Goal: Browse casually: Explore the website without a specific task or goal

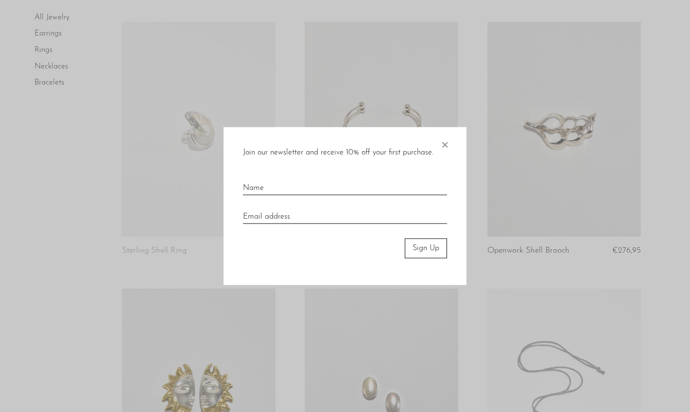
scroll to position [326, 0]
click at [443, 142] on span "×" at bounding box center [445, 142] width 10 height 31
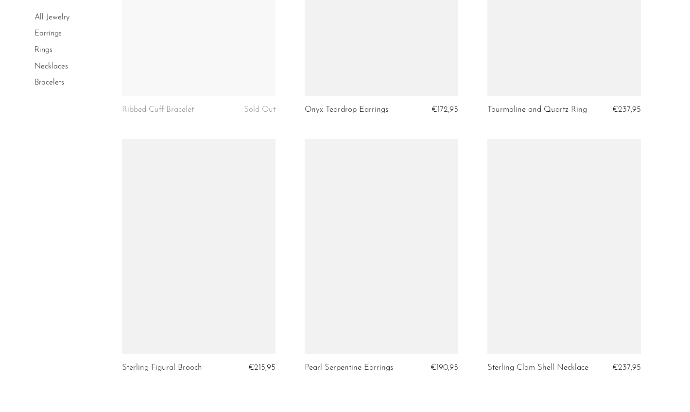
scroll to position [2745, 0]
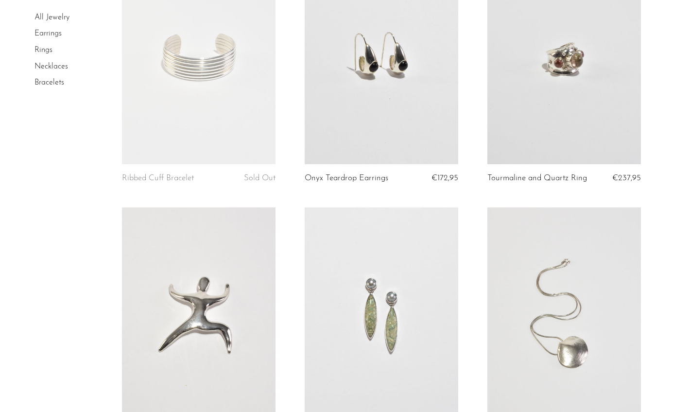
click at [51, 34] on link "Earrings" at bounding box center [47, 34] width 27 height 8
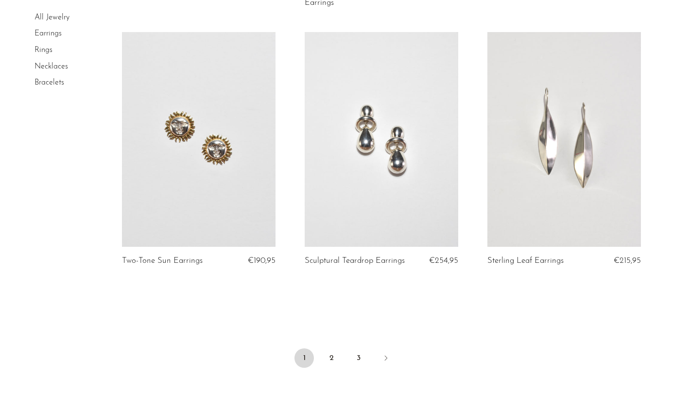
scroll to position [2949, 0]
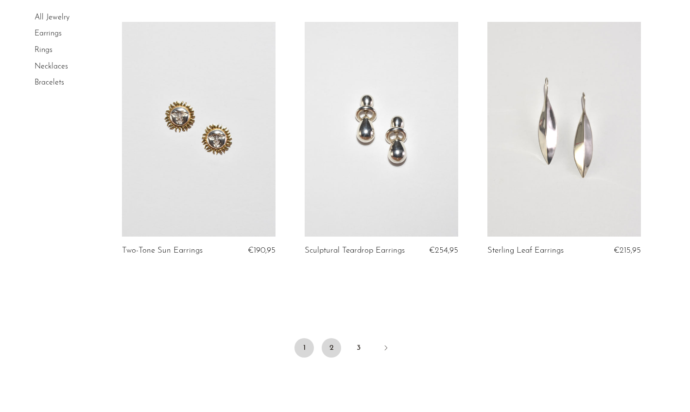
click at [328, 345] on link "2" at bounding box center [331, 347] width 19 height 19
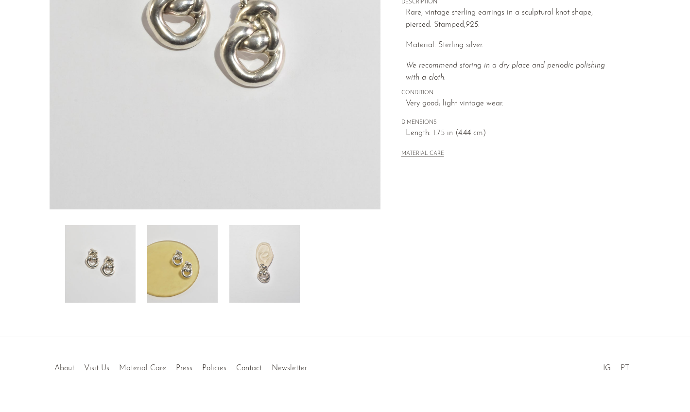
scroll to position [221, 0]
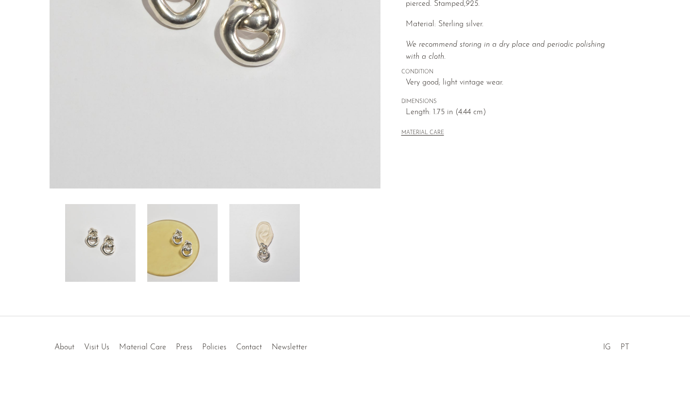
click at [272, 250] on img at bounding box center [264, 243] width 70 height 78
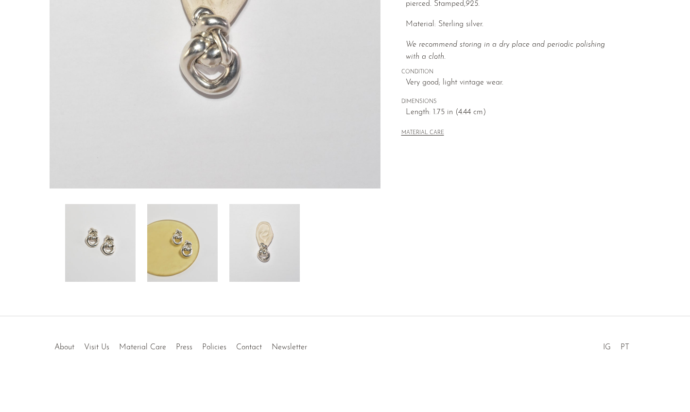
click at [192, 262] on img at bounding box center [182, 243] width 70 height 78
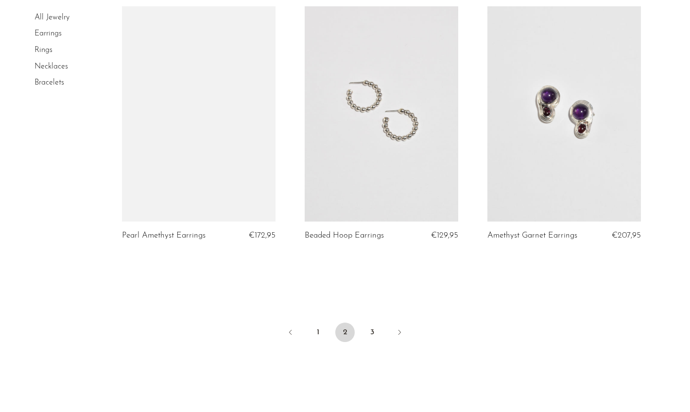
scroll to position [2971, 0]
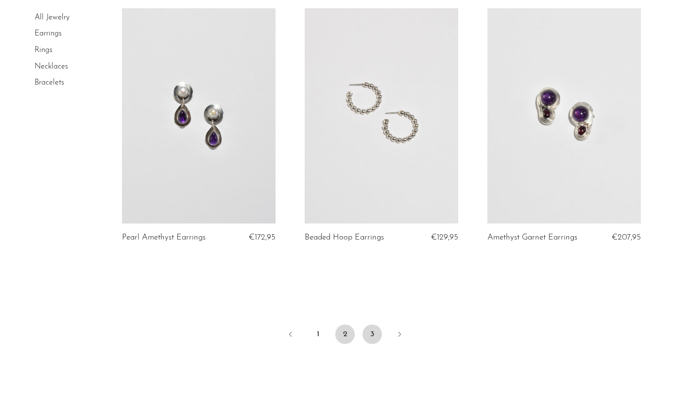
click at [364, 333] on link "3" at bounding box center [371, 333] width 19 height 19
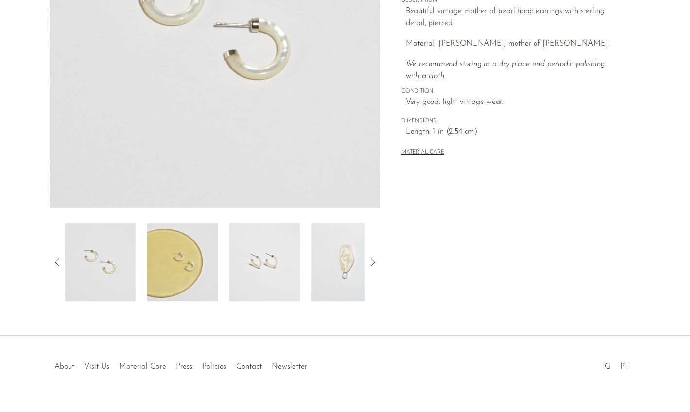
scroll to position [221, 0]
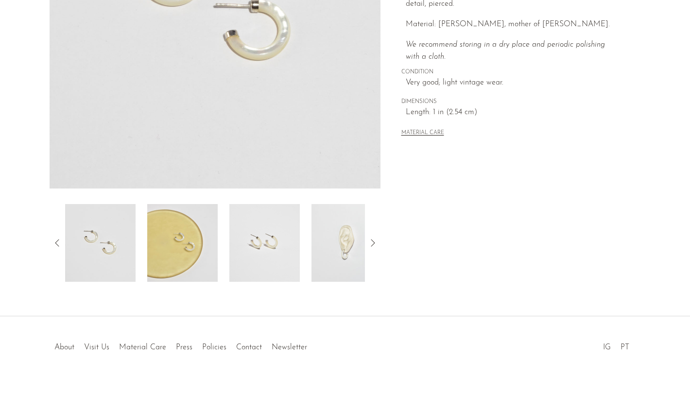
click at [200, 242] on img at bounding box center [182, 243] width 70 height 78
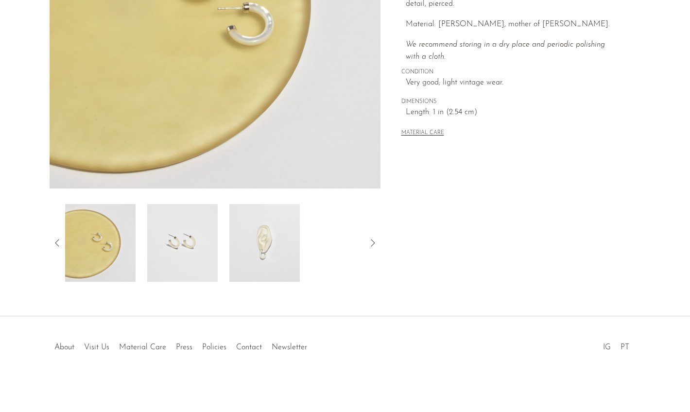
click at [284, 251] on img at bounding box center [264, 243] width 70 height 78
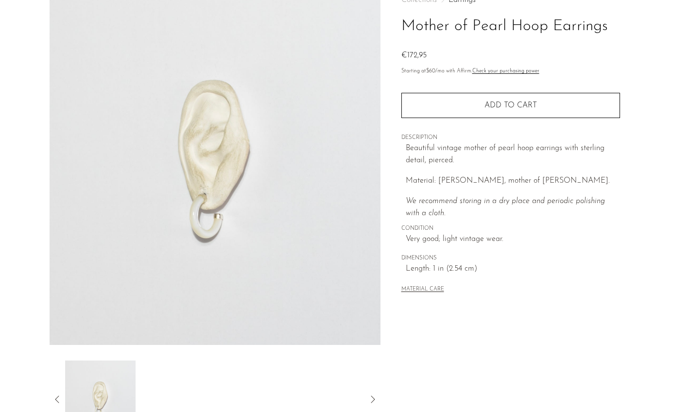
scroll to position [0, 0]
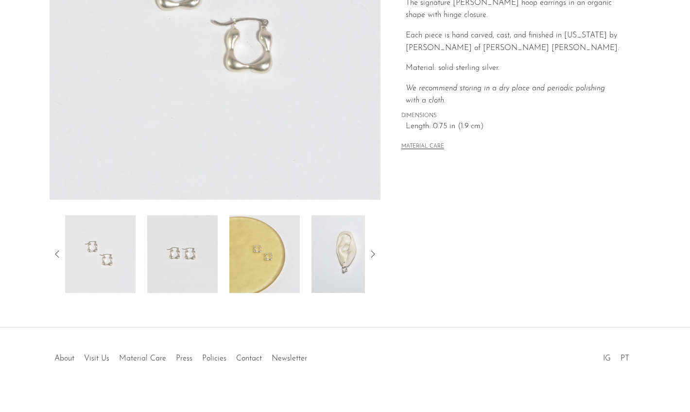
scroll to position [221, 0]
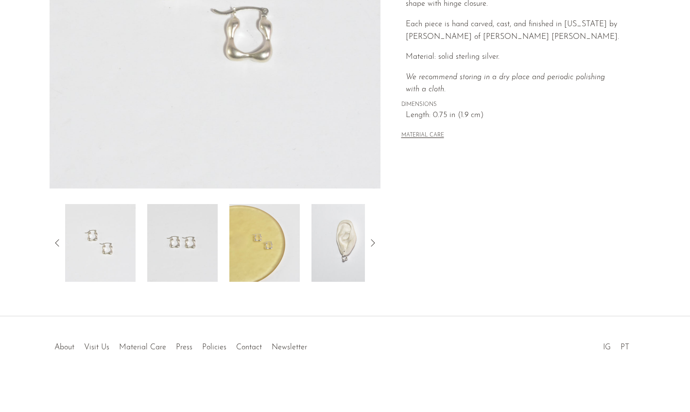
click at [334, 242] on img at bounding box center [346, 243] width 70 height 78
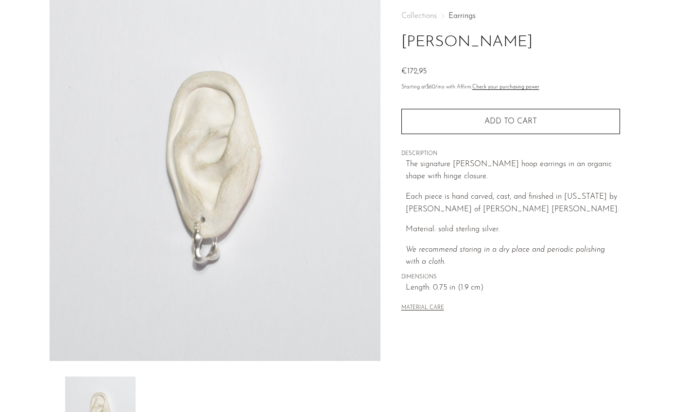
scroll to position [0, 0]
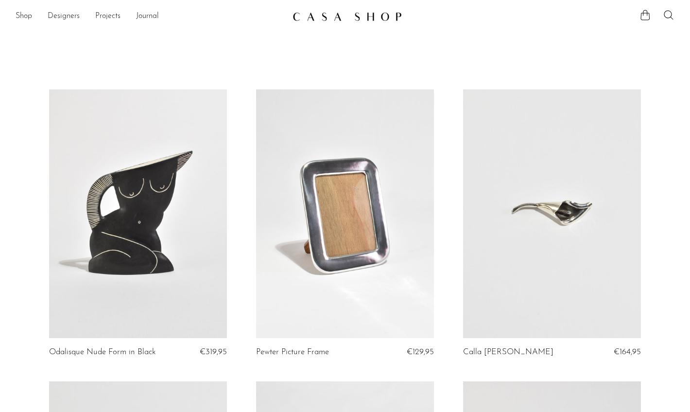
click at [360, 248] on link at bounding box center [345, 213] width 178 height 249
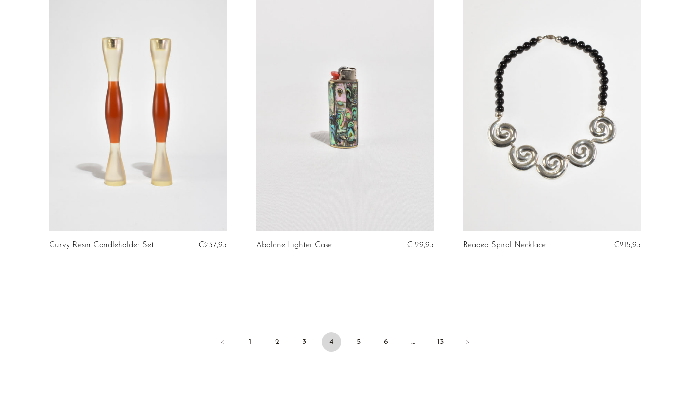
scroll to position [3341, 0]
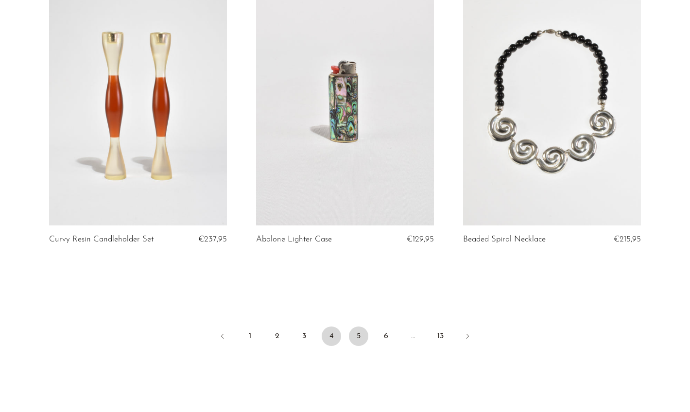
click at [356, 326] on link "5" at bounding box center [358, 335] width 19 height 19
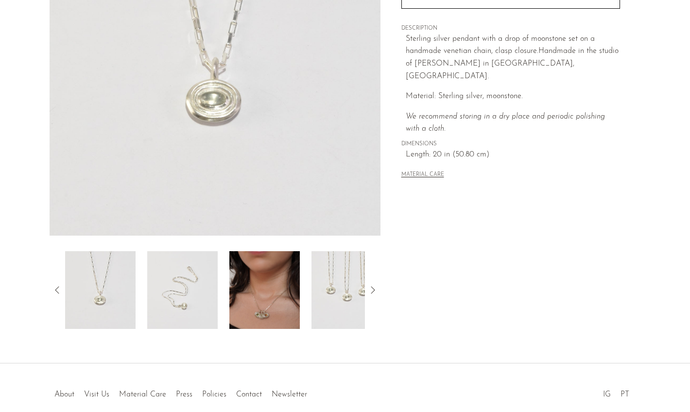
scroll to position [221, 0]
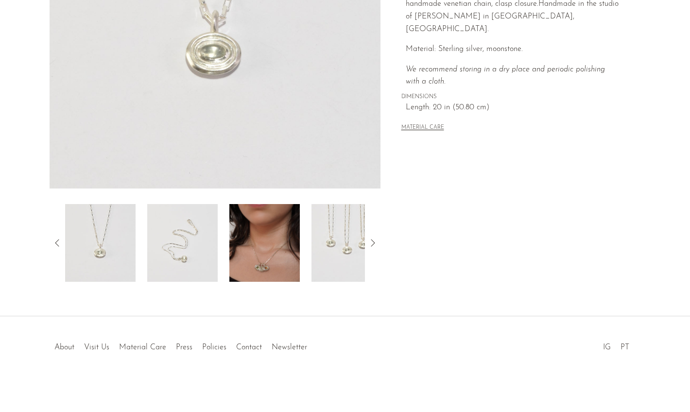
click at [261, 240] on img at bounding box center [264, 243] width 70 height 78
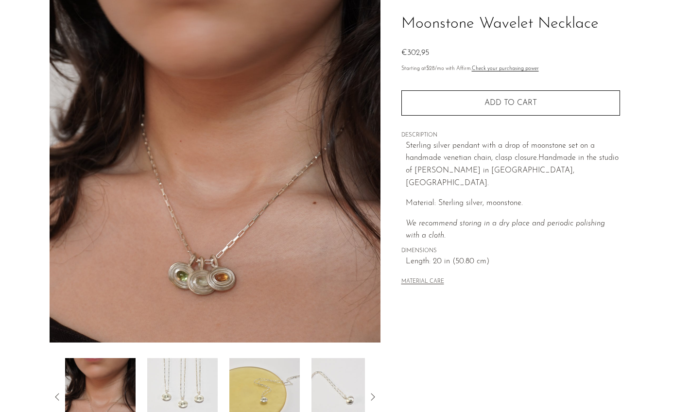
scroll to position [53, 0]
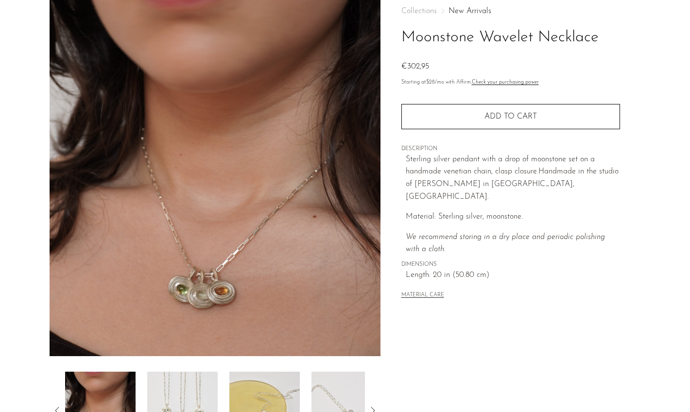
click at [185, 381] on img at bounding box center [182, 411] width 70 height 78
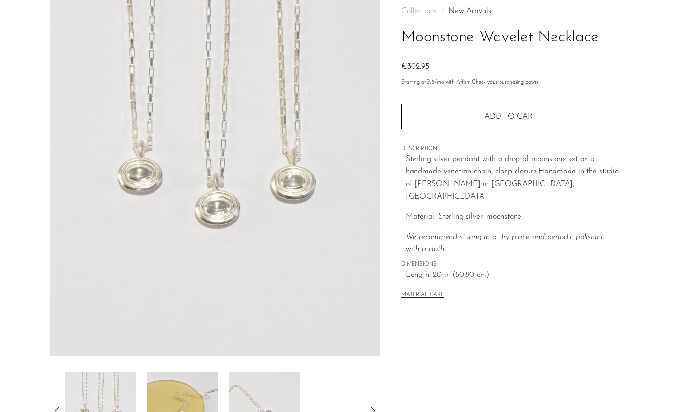
click at [185, 381] on img at bounding box center [182, 411] width 70 height 78
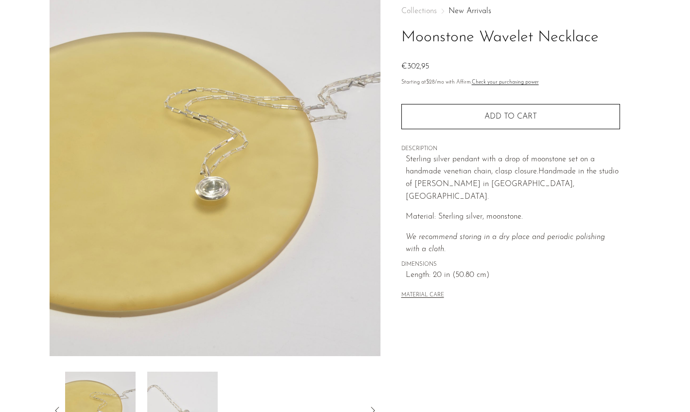
scroll to position [0, 0]
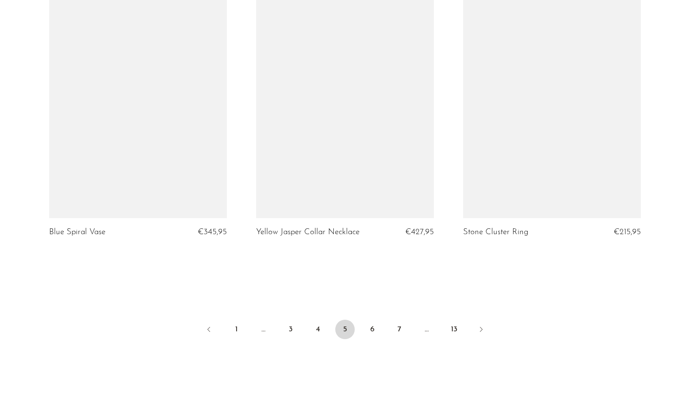
scroll to position [3363, 0]
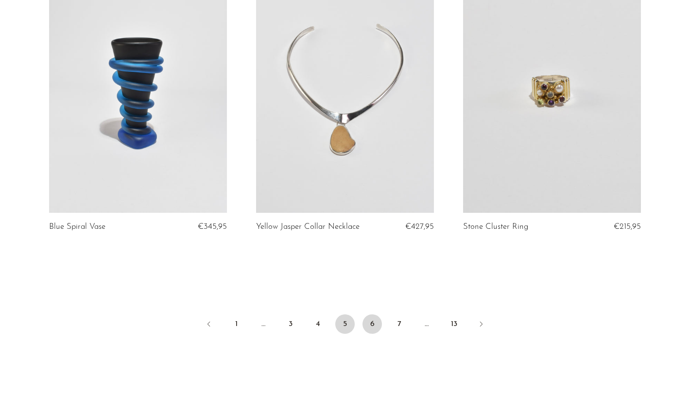
click at [369, 322] on link "6" at bounding box center [371, 323] width 19 height 19
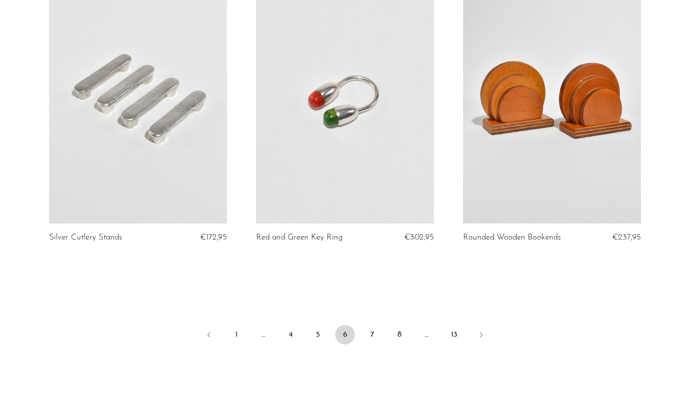
scroll to position [3371, 0]
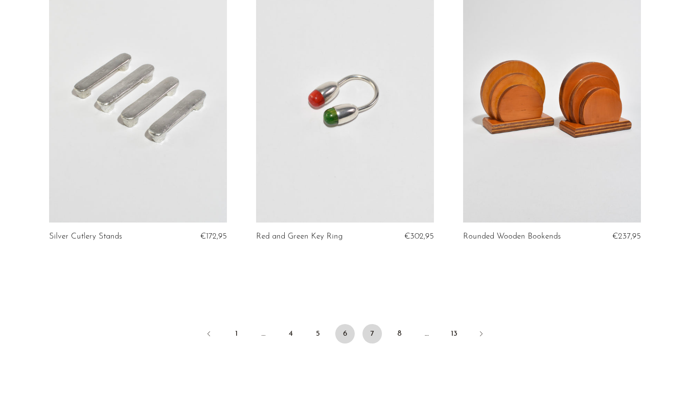
click at [372, 331] on link "7" at bounding box center [371, 333] width 19 height 19
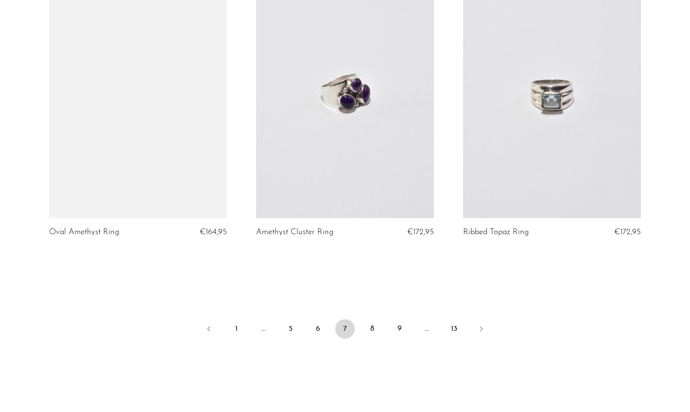
scroll to position [3331, 0]
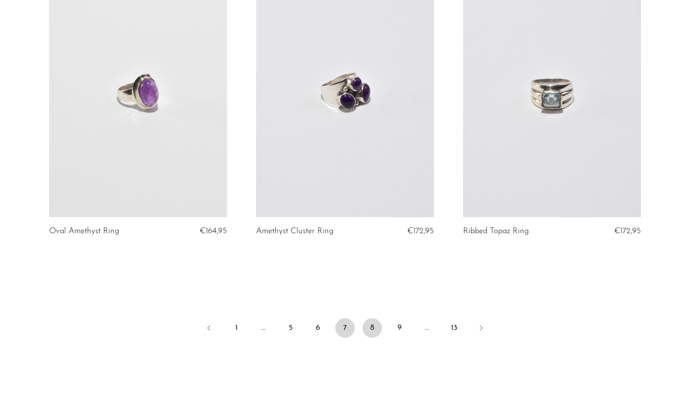
click at [367, 334] on link "8" at bounding box center [371, 327] width 19 height 19
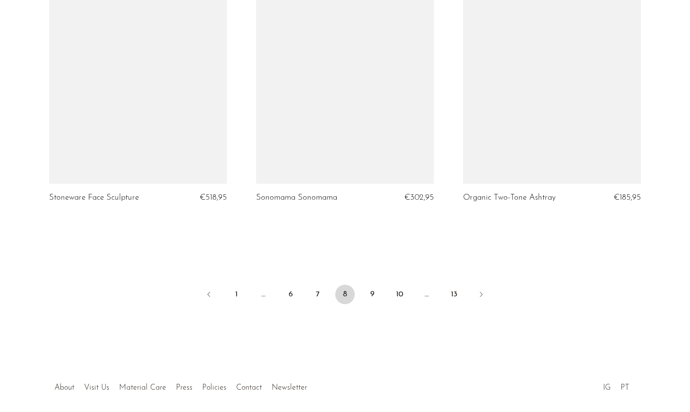
scroll to position [3406, 0]
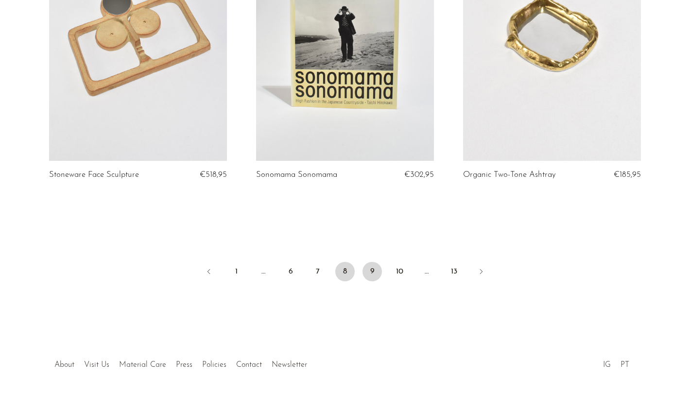
click at [372, 262] on link "9" at bounding box center [371, 271] width 19 height 19
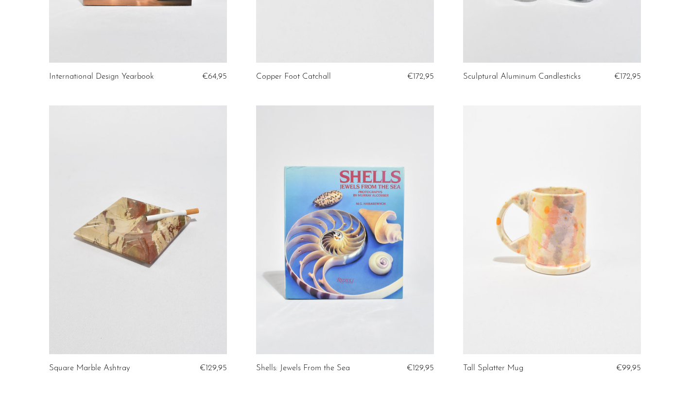
scroll to position [3352, 0]
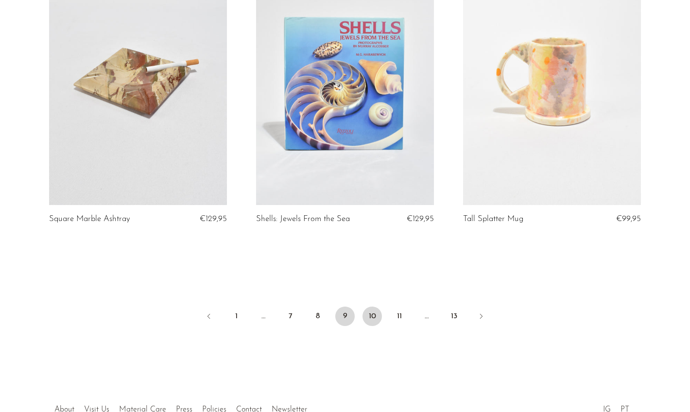
click at [373, 307] on link "10" at bounding box center [371, 316] width 19 height 19
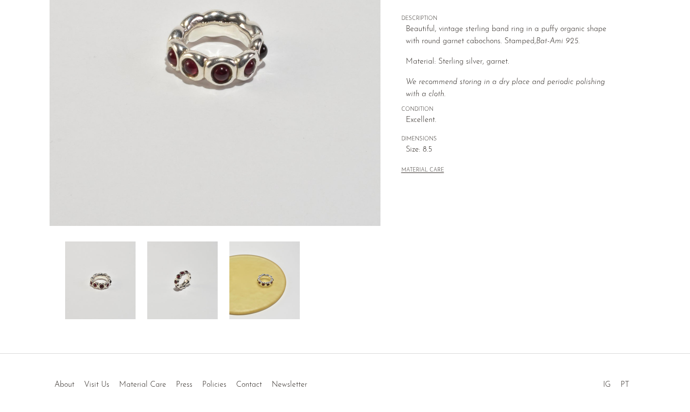
scroll to position [221, 0]
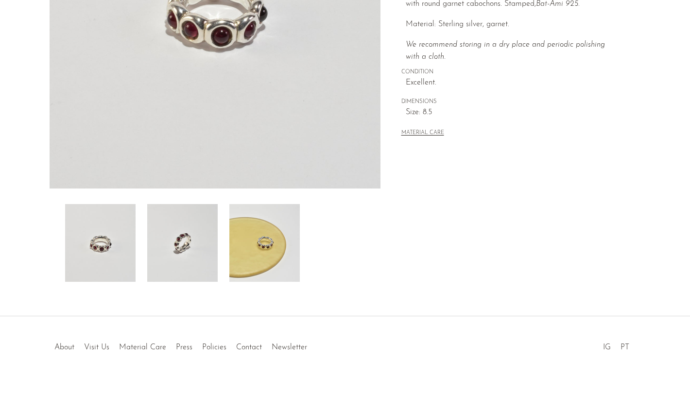
click at [272, 239] on img at bounding box center [264, 243] width 70 height 78
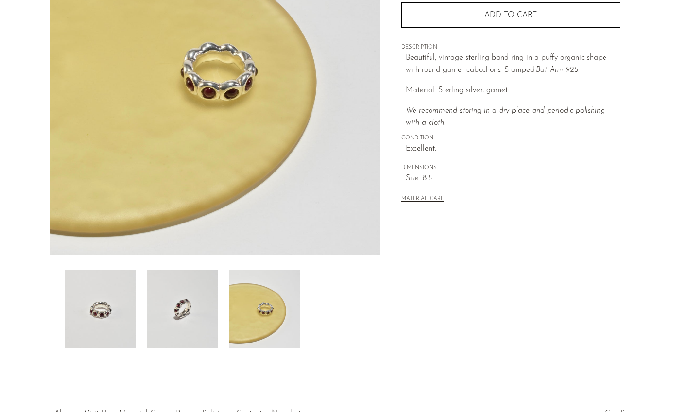
scroll to position [130, 0]
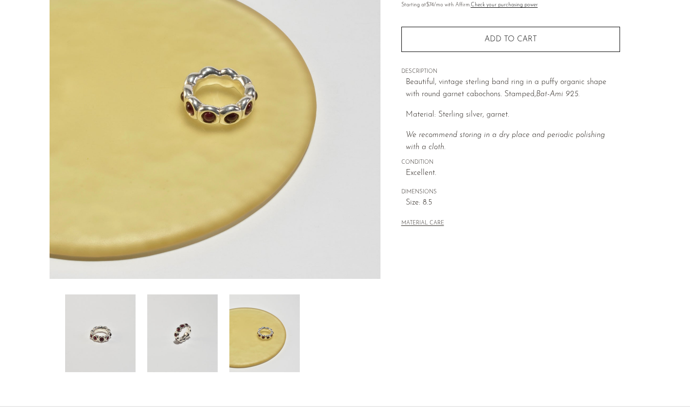
click at [190, 328] on img at bounding box center [182, 333] width 70 height 78
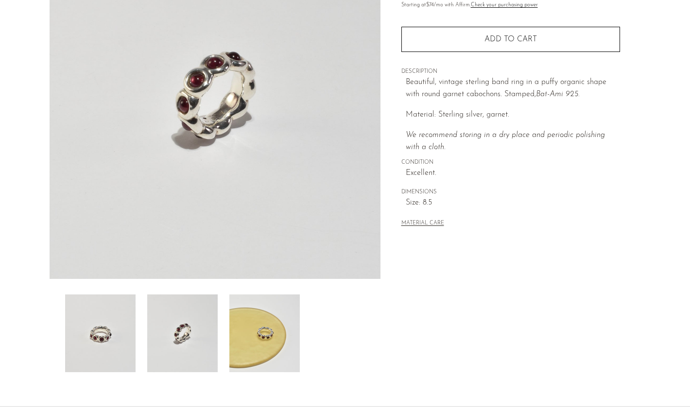
click at [130, 321] on img at bounding box center [100, 333] width 70 height 78
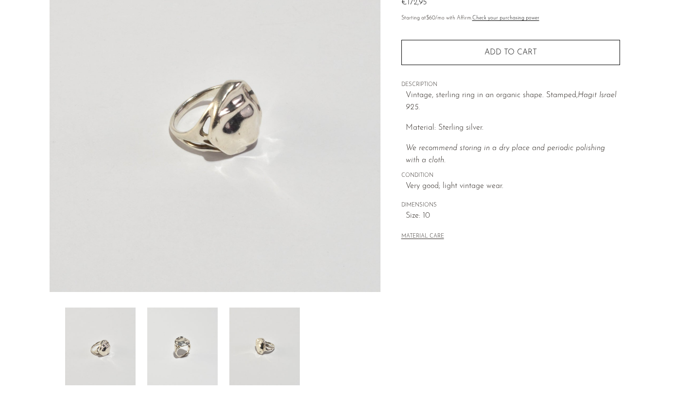
scroll to position [221, 0]
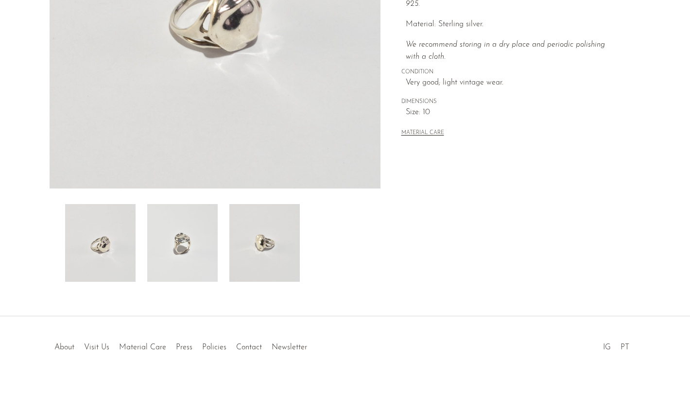
click at [266, 255] on img at bounding box center [264, 243] width 70 height 78
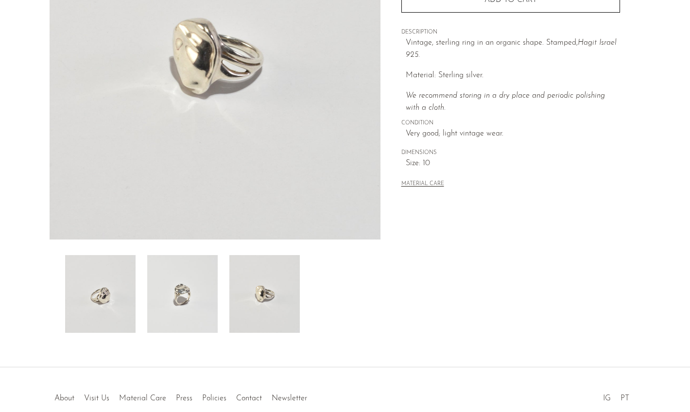
scroll to position [122, 0]
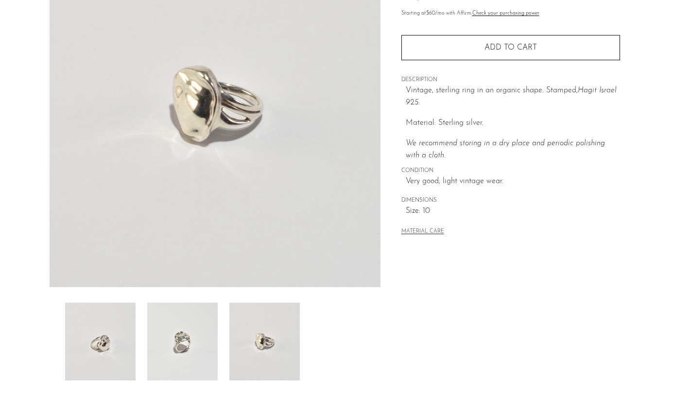
click at [166, 345] on img at bounding box center [182, 342] width 70 height 78
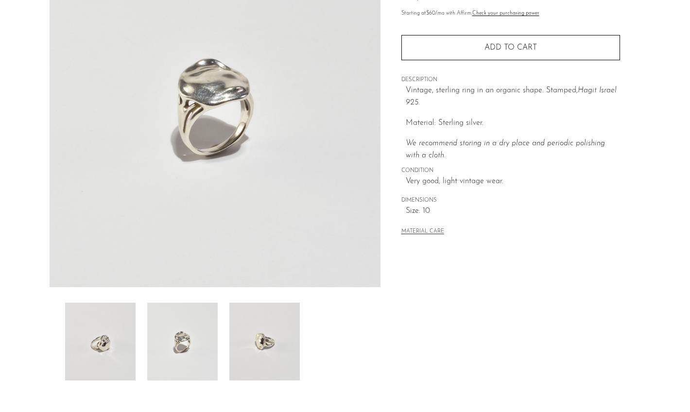
click at [121, 343] on img at bounding box center [100, 342] width 70 height 78
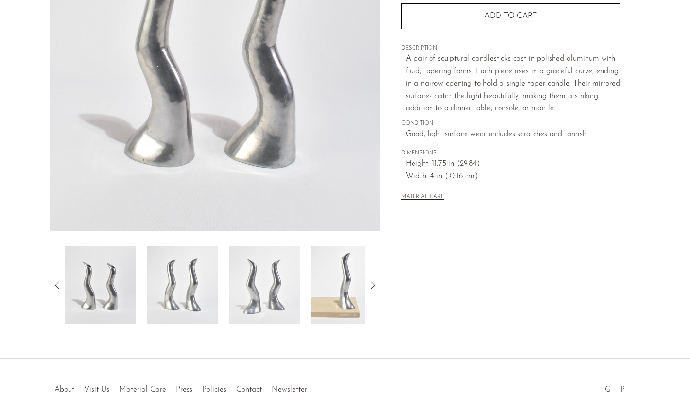
scroll to position [186, 0]
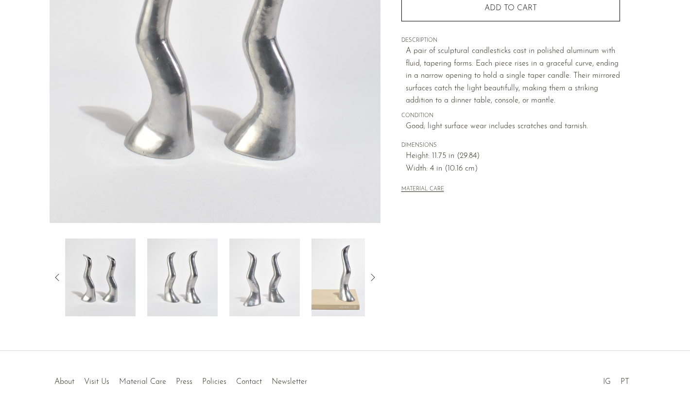
click at [344, 274] on img at bounding box center [346, 278] width 70 height 78
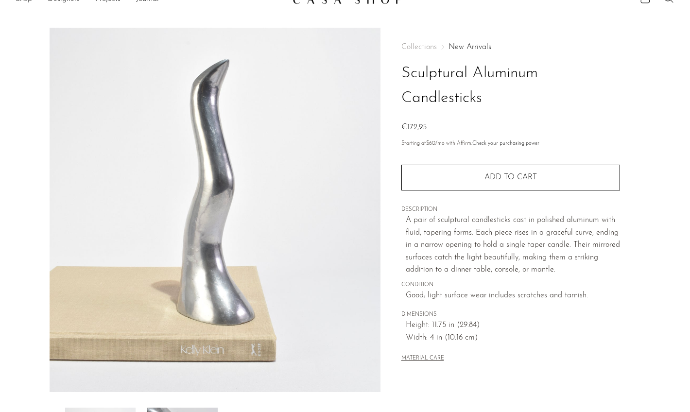
scroll to position [15, 0]
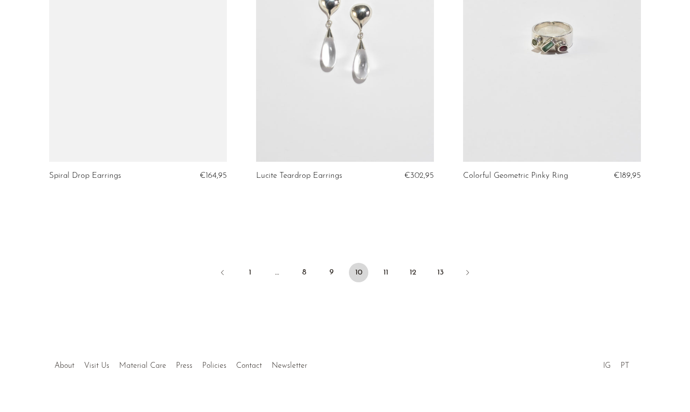
scroll to position [3424, 0]
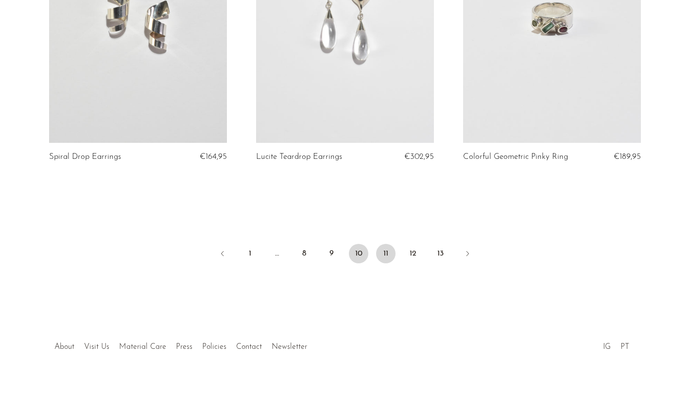
click at [393, 256] on link "11" at bounding box center [385, 253] width 19 height 19
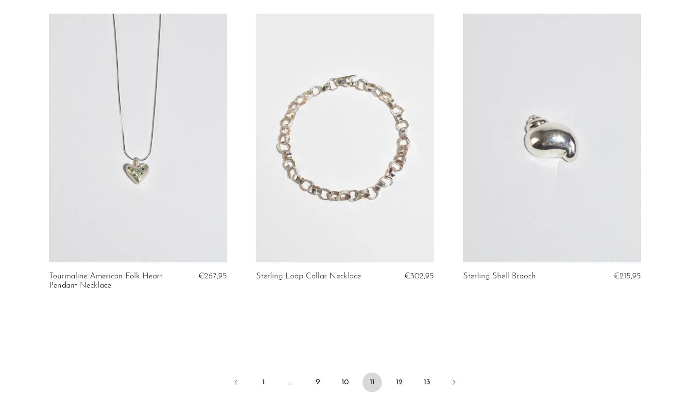
scroll to position [3333, 0]
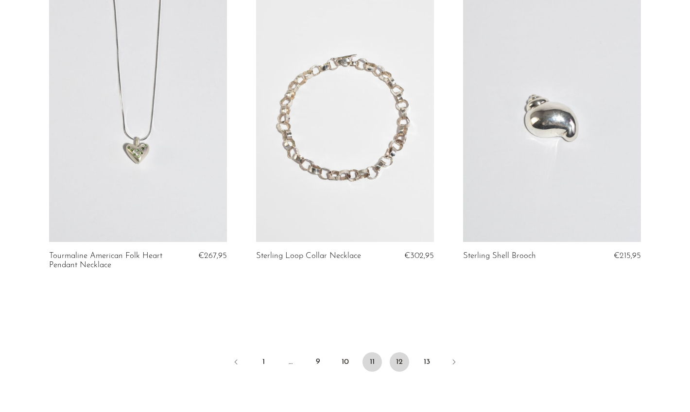
click at [393, 355] on link "12" at bounding box center [399, 361] width 19 height 19
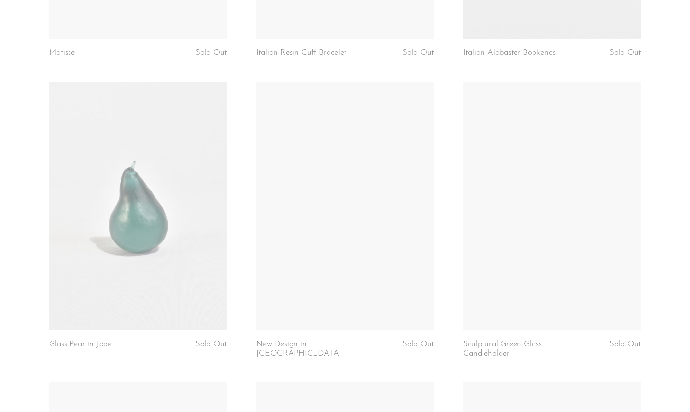
scroll to position [2392, 0]
